Goal: Task Accomplishment & Management: Manage account settings

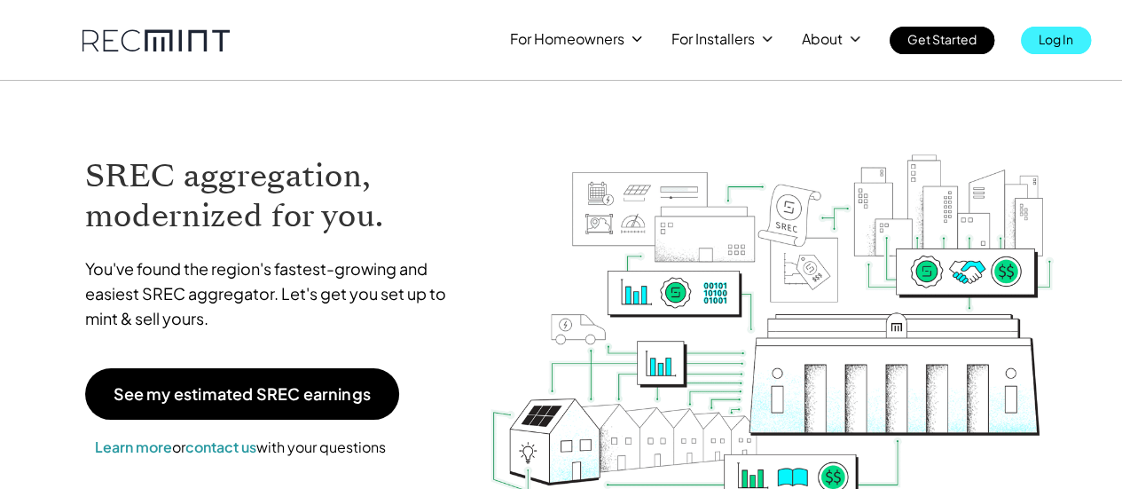
click at [1068, 38] on p "Log In" at bounding box center [1055, 39] width 35 height 25
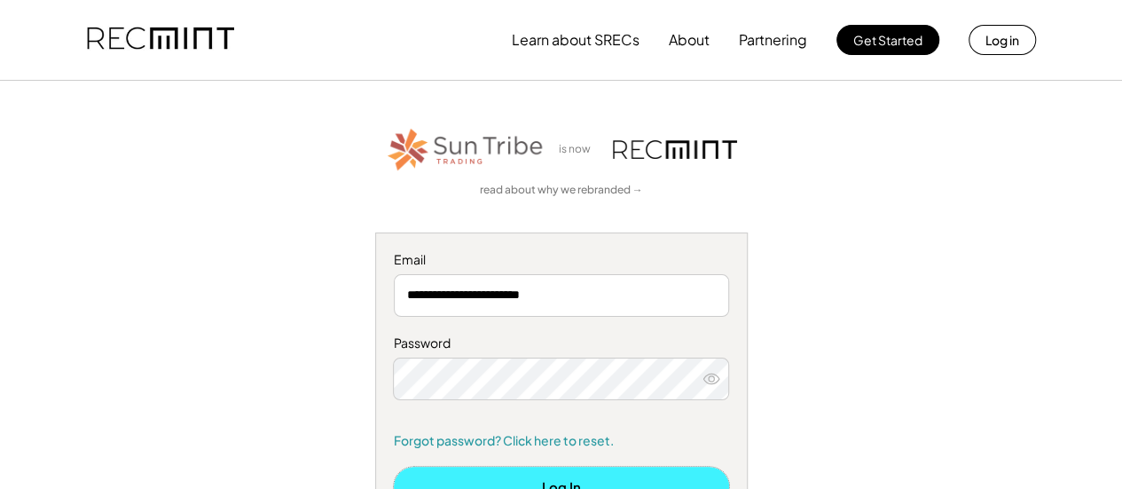
click at [630, 476] on button "Log In" at bounding box center [561, 486] width 335 height 40
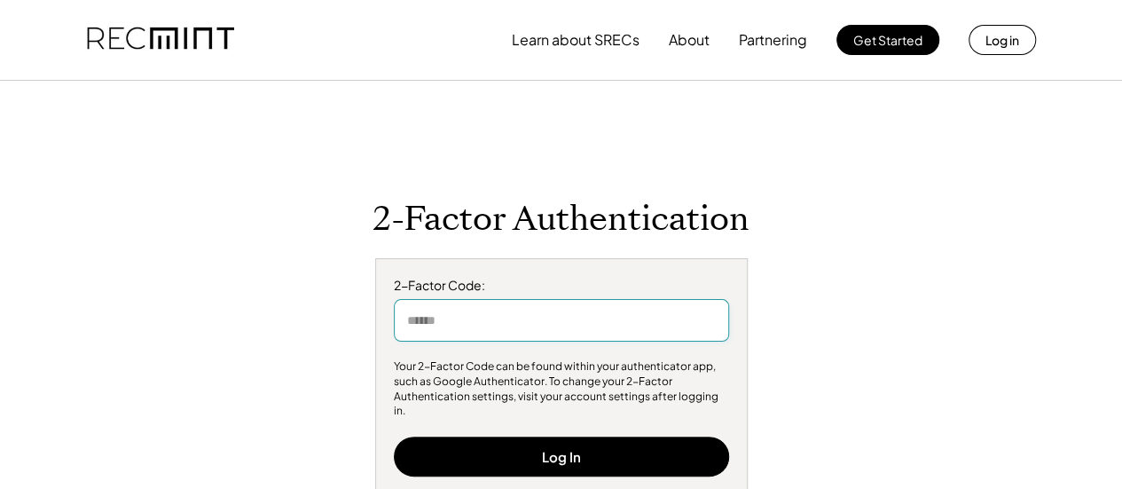
click at [654, 332] on input "input" at bounding box center [561, 320] width 335 height 43
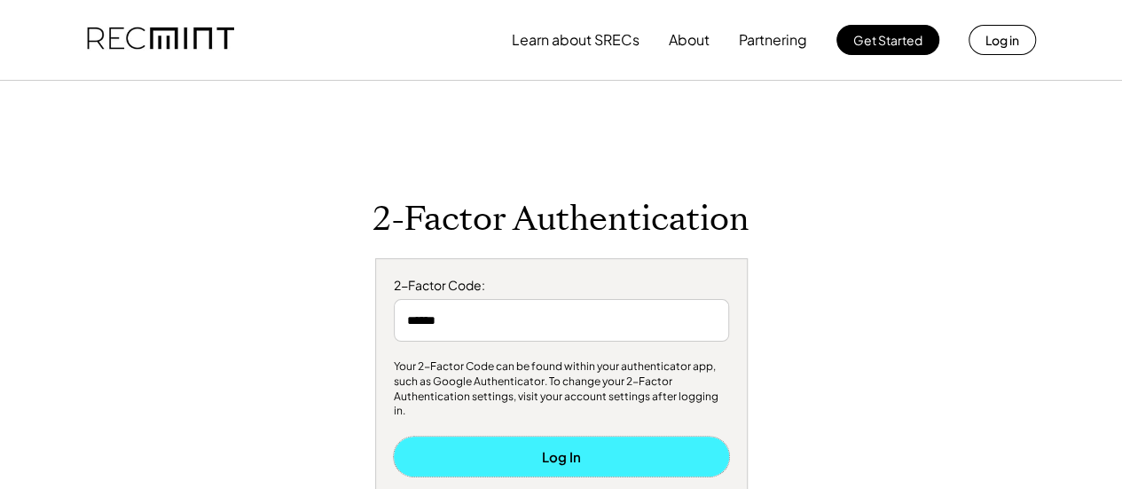
click at [609, 444] on button "Log In" at bounding box center [561, 456] width 335 height 40
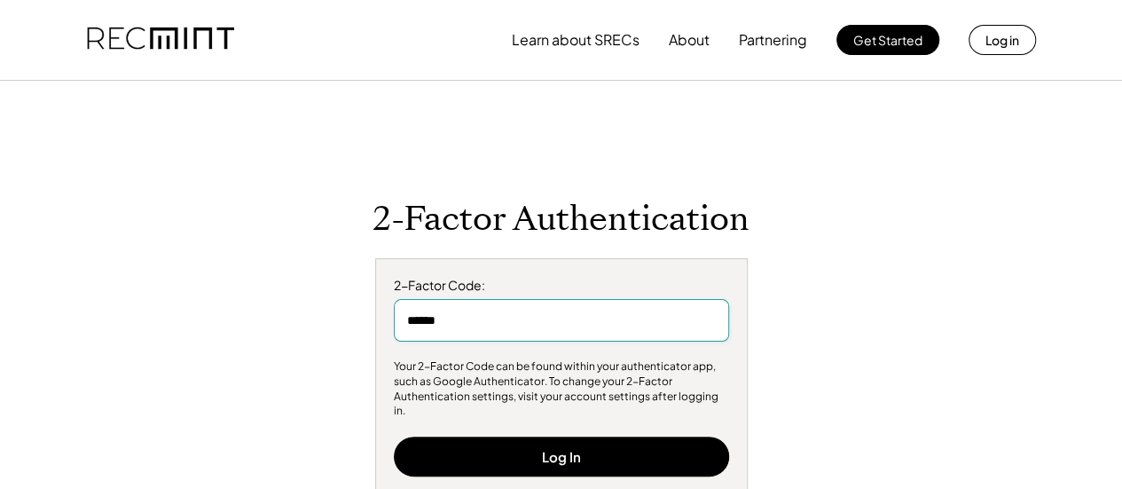
click at [514, 334] on input "input" at bounding box center [561, 320] width 335 height 43
type input "*"
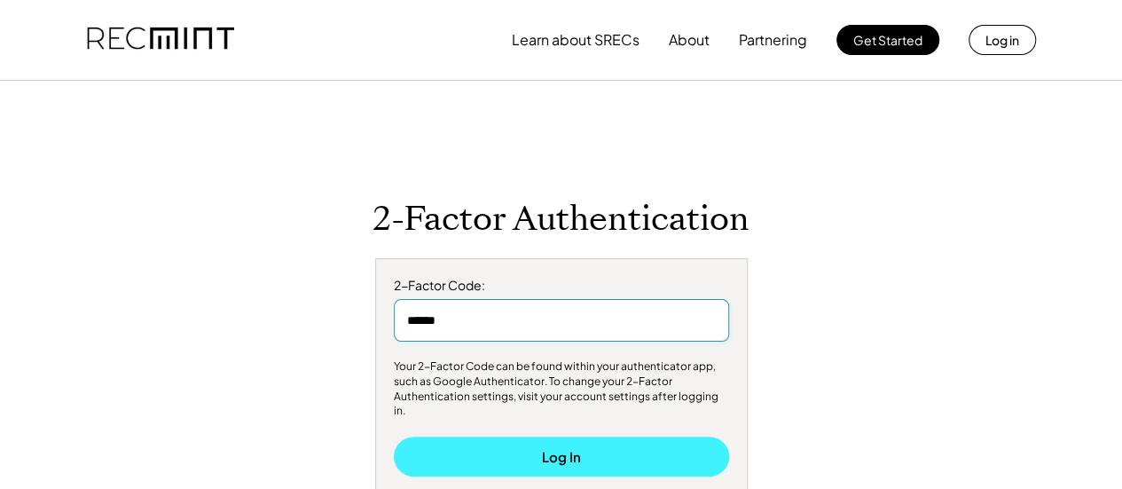
type input "******"
click at [530, 454] on button "Log In" at bounding box center [561, 456] width 335 height 40
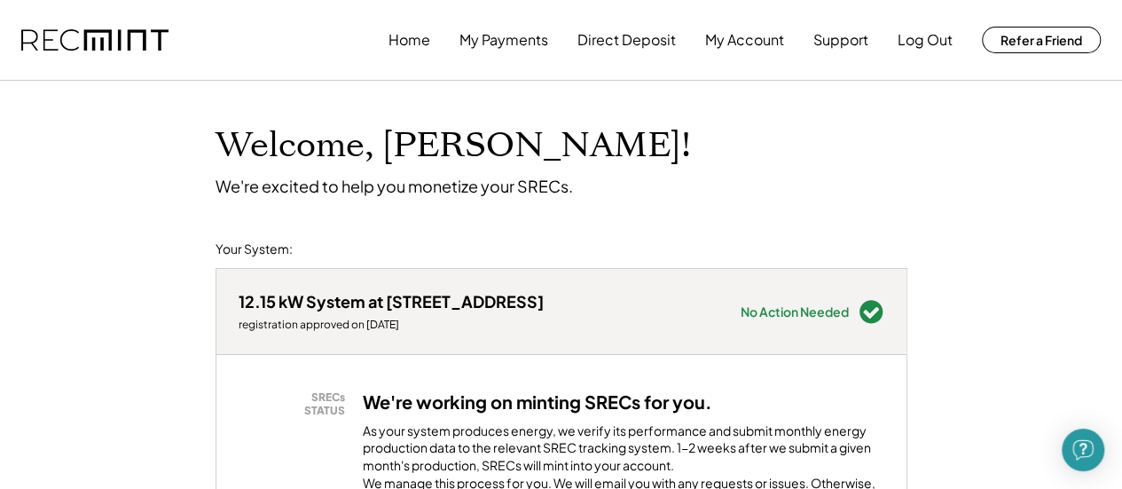
scroll to position [427, 0]
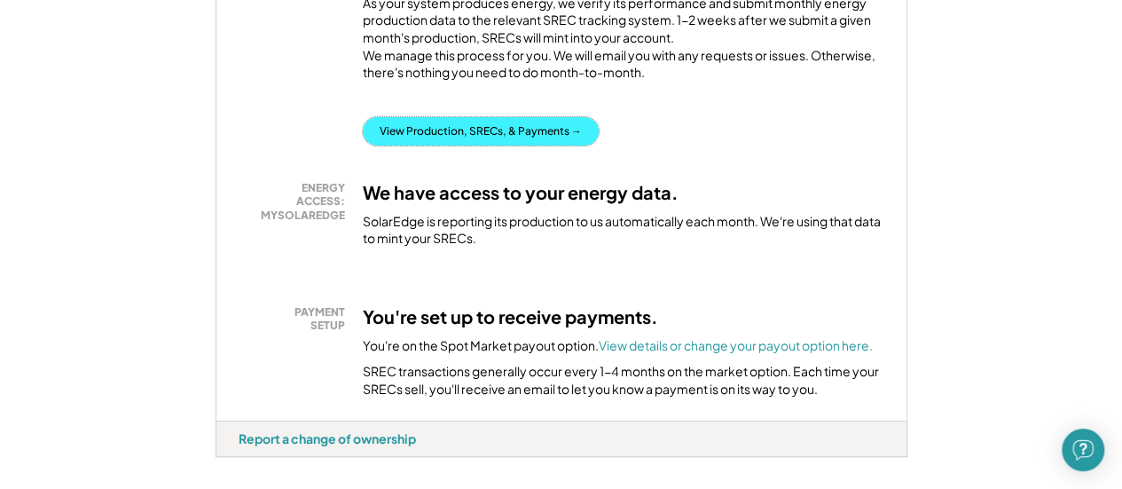
click at [567, 145] on button "View Production, SRECs, & Payments →" at bounding box center [481, 131] width 236 height 28
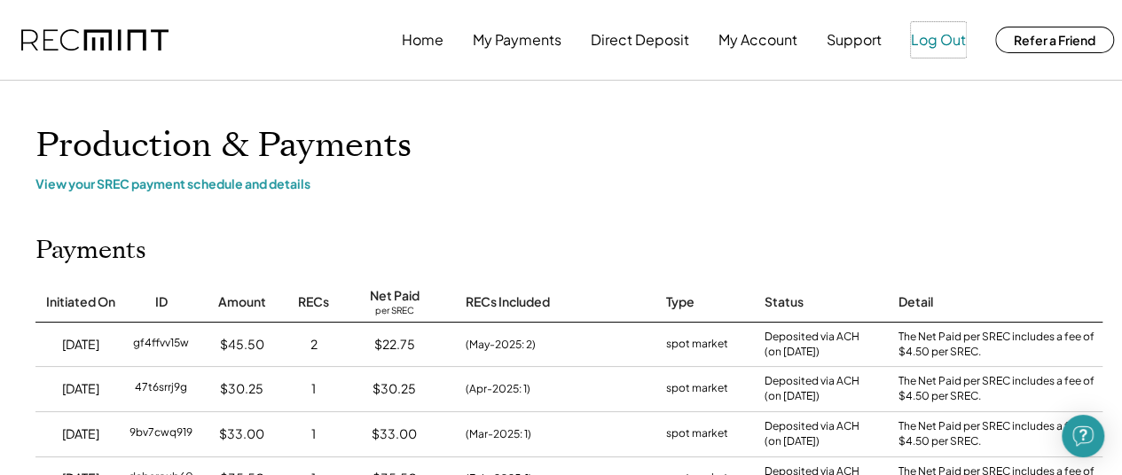
click at [941, 41] on button "Log Out" at bounding box center [938, 39] width 55 height 35
